Goal: Check status: Check status

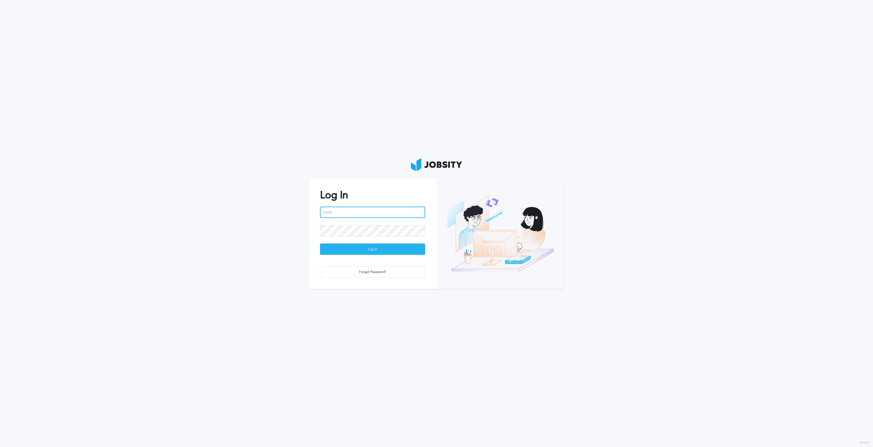
type input "[EMAIL_ADDRESS][DOMAIN_NAME]"
click at [399, 255] on div "Log In" at bounding box center [372, 249] width 105 height 11
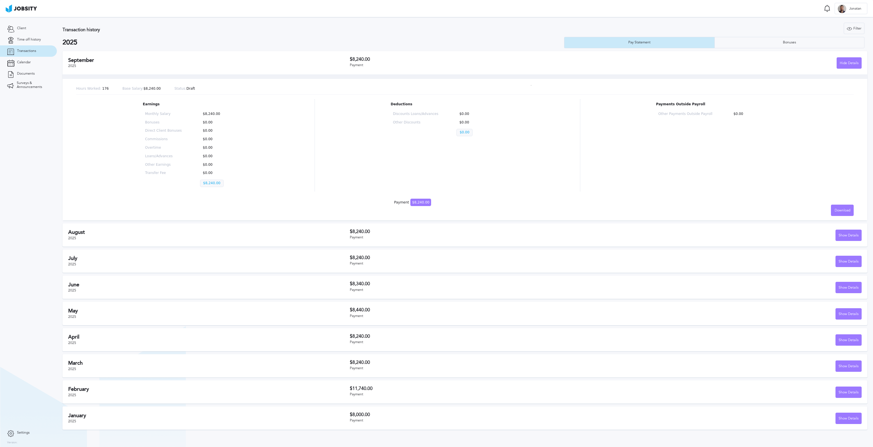
click at [395, 241] on div "[DATE] $8,240.00 Payment Show Details" at bounding box center [465, 235] width 805 height 23
click at [356, 229] on div "[DATE] $8,240.00 Payment Show Details" at bounding box center [465, 235] width 805 height 23
click at [573, 232] on h3 "$8,240.00" at bounding box center [478, 231] width 256 height 5
click at [848, 236] on div "Show Details" at bounding box center [849, 235] width 26 height 11
